Goal: Information Seeking & Learning: Learn about a topic

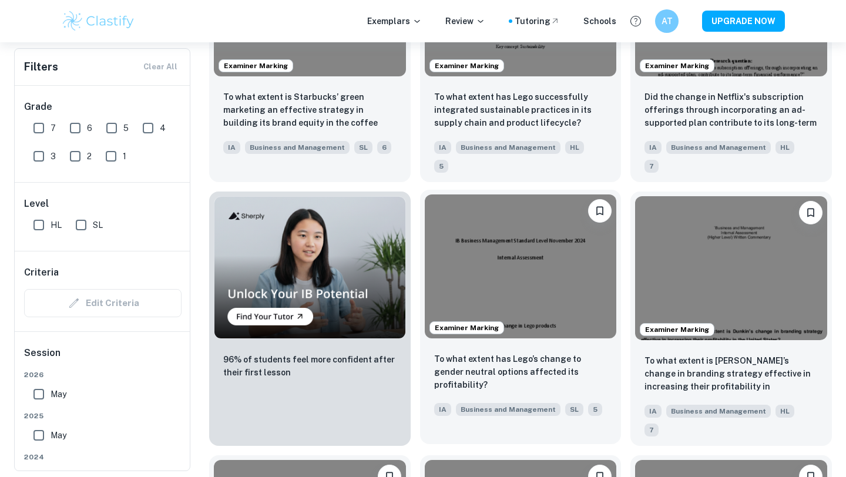
scroll to position [753, 0]
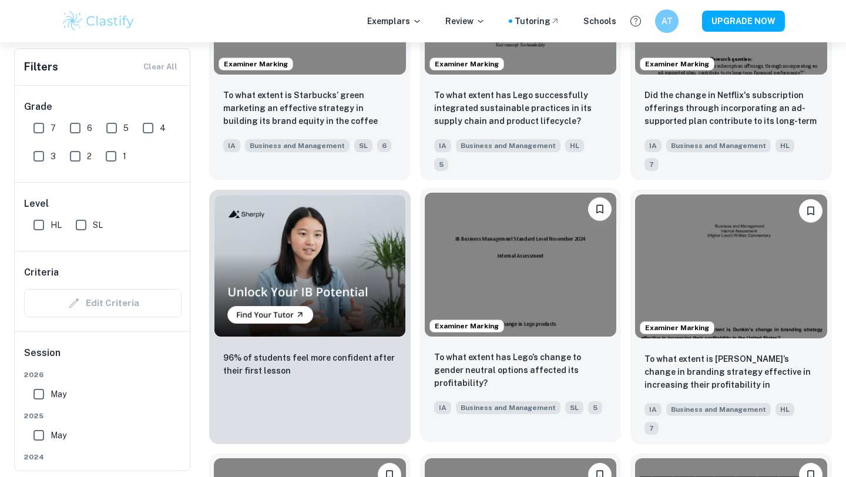
click at [513, 249] on img at bounding box center [521, 265] width 192 height 144
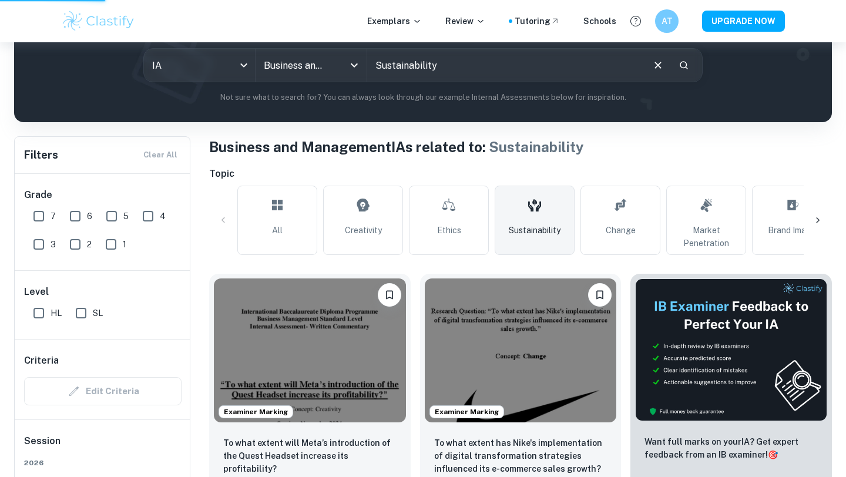
scroll to position [379, 0]
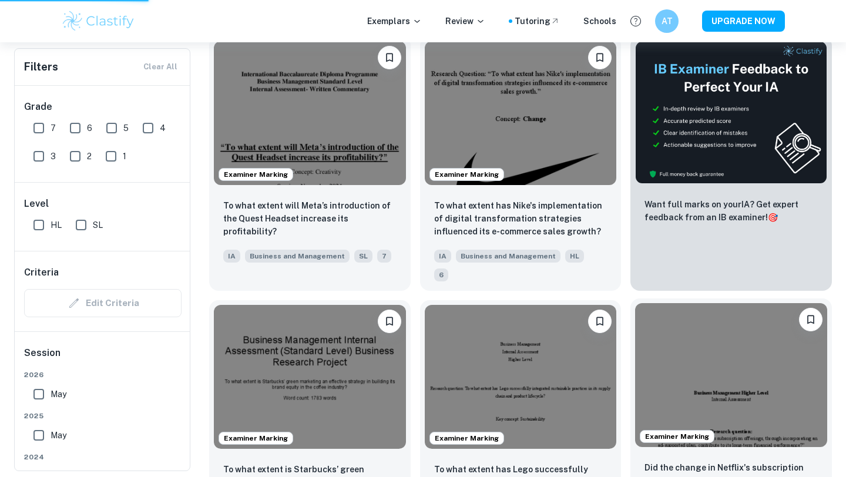
click at [709, 314] on img at bounding box center [731, 375] width 192 height 144
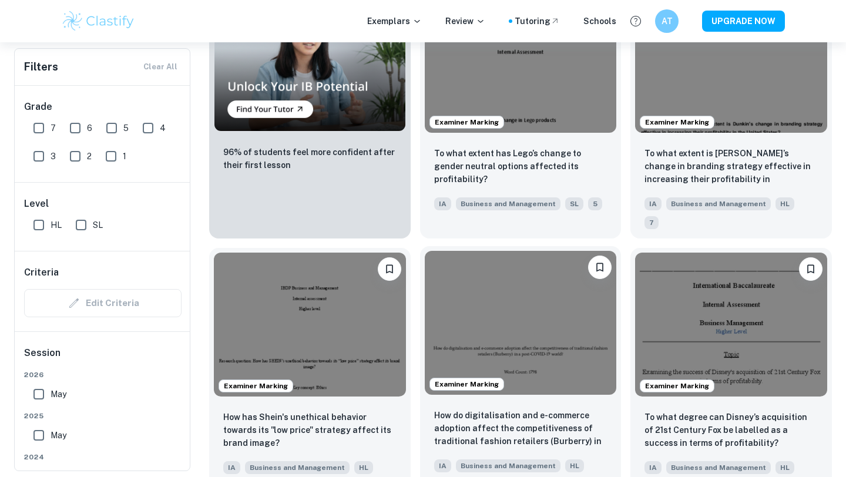
scroll to position [974, 0]
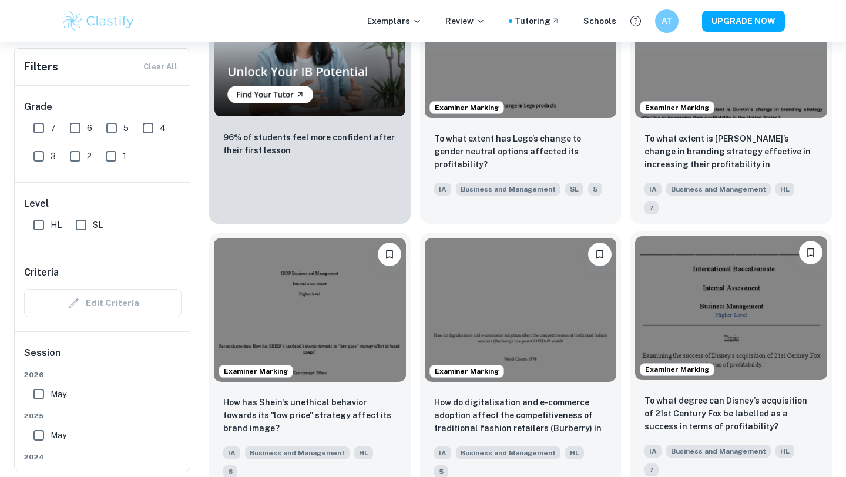
click at [786, 263] on img at bounding box center [731, 308] width 192 height 144
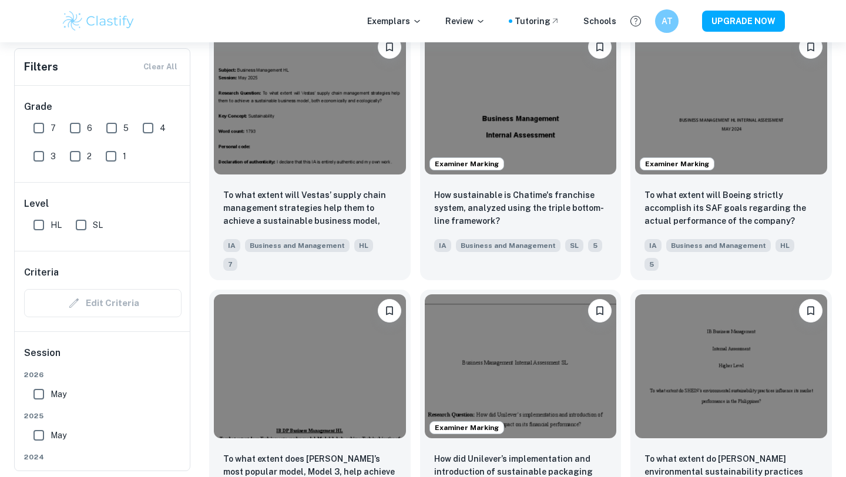
scroll to position [1453, 0]
